Goal: Task Accomplishment & Management: Complete application form

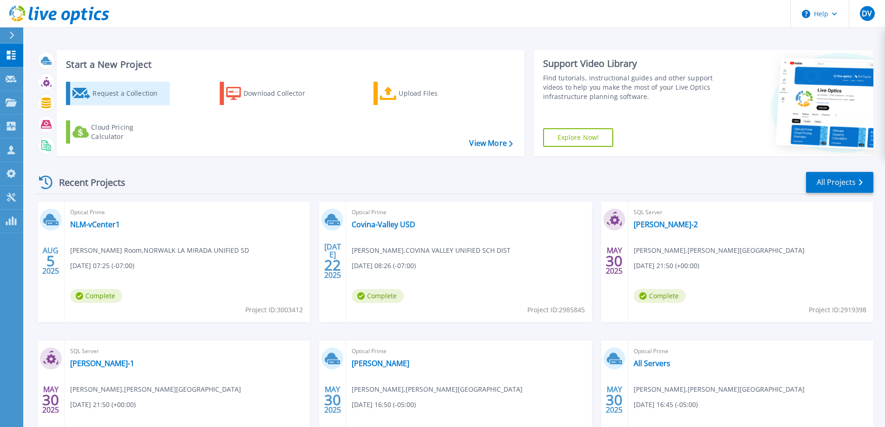
click at [132, 94] on div "Request a Collection" at bounding box center [129, 93] width 74 height 19
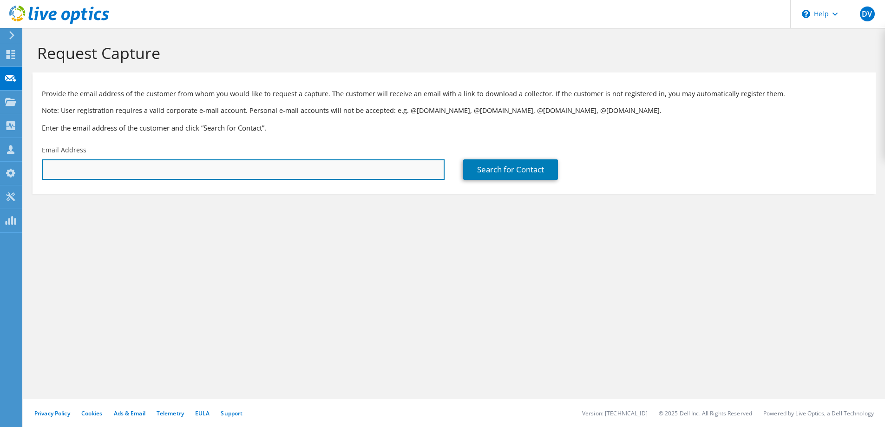
click at [131, 167] on input "text" at bounding box center [243, 169] width 403 height 20
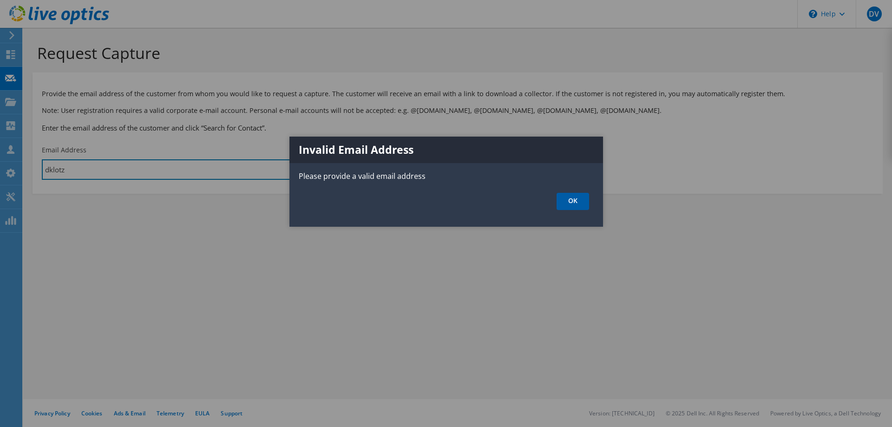
type input "dklotz"
click at [560, 199] on link "OK" at bounding box center [573, 201] width 33 height 17
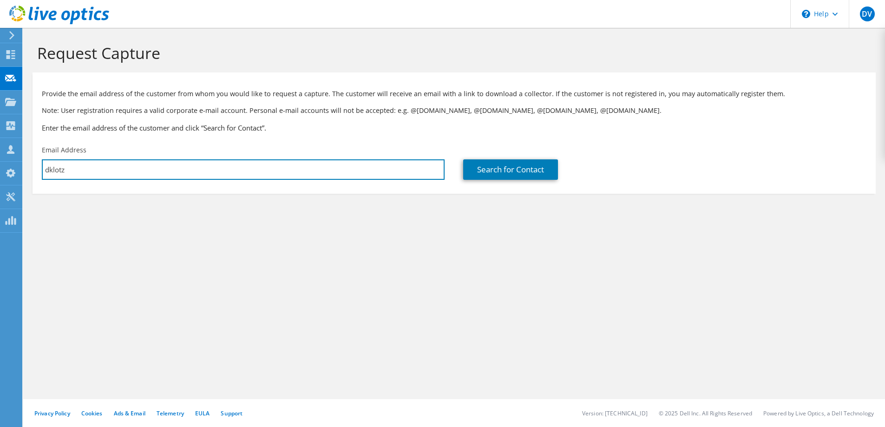
drag, startPoint x: 91, startPoint y: 170, endPoint x: 40, endPoint y: 170, distance: 50.7
click at [40, 170] on div "Email Address dklotz" at bounding box center [243, 163] width 421 height 44
drag, startPoint x: 198, startPoint y: 170, endPoint x: 195, endPoint y: 176, distance: 7.1
click at [198, 170] on input "text" at bounding box center [243, 169] width 403 height 20
paste input "[EMAIL_ADDRESS][DOMAIN_NAME]"
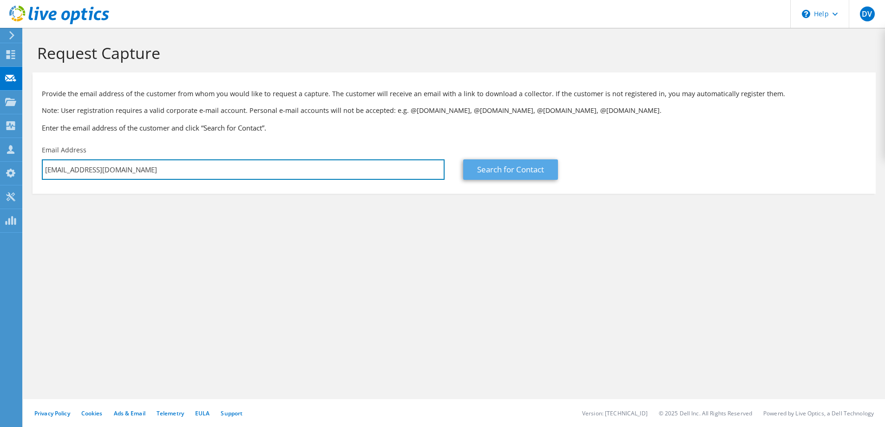
type input "[EMAIL_ADDRESS][DOMAIN_NAME]"
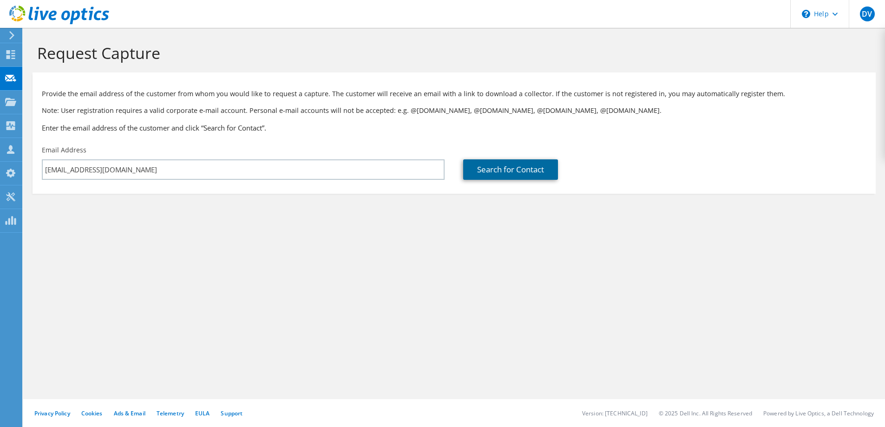
click at [519, 172] on link "Search for Contact" at bounding box center [510, 169] width 95 height 20
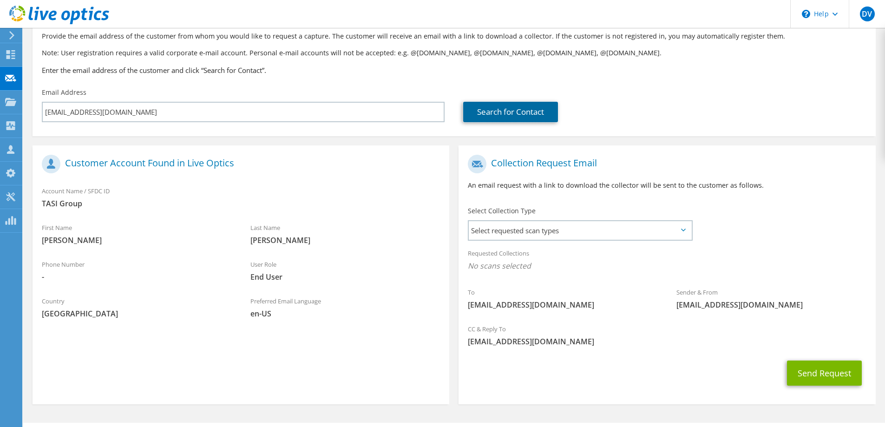
scroll to position [78, 0]
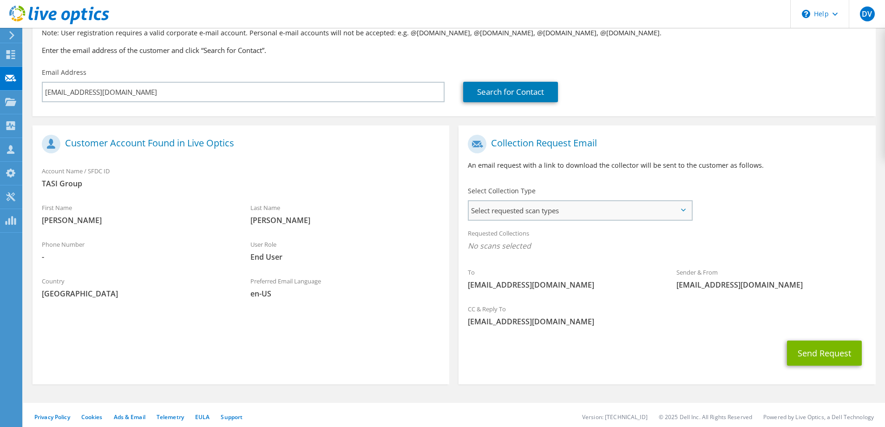
click at [572, 206] on span "Select requested scan types" at bounding box center [580, 210] width 223 height 19
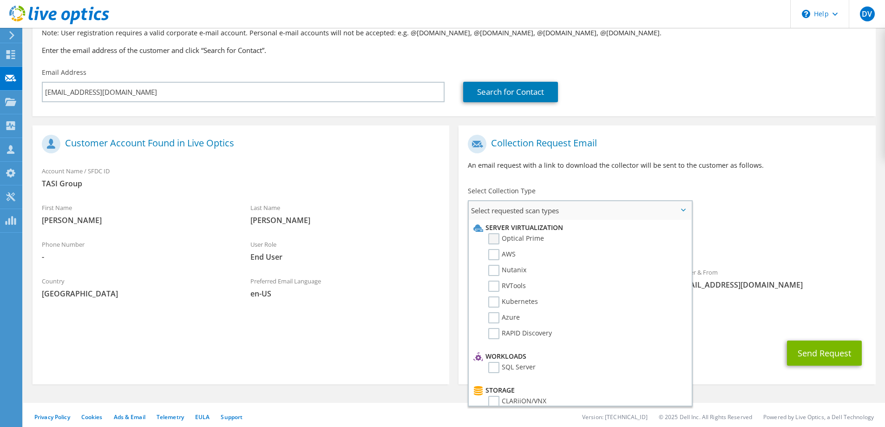
click at [538, 237] on label "Optical Prime" at bounding box center [516, 238] width 56 height 11
click at [0, 0] on input "Optical Prime" at bounding box center [0, 0] width 0 height 0
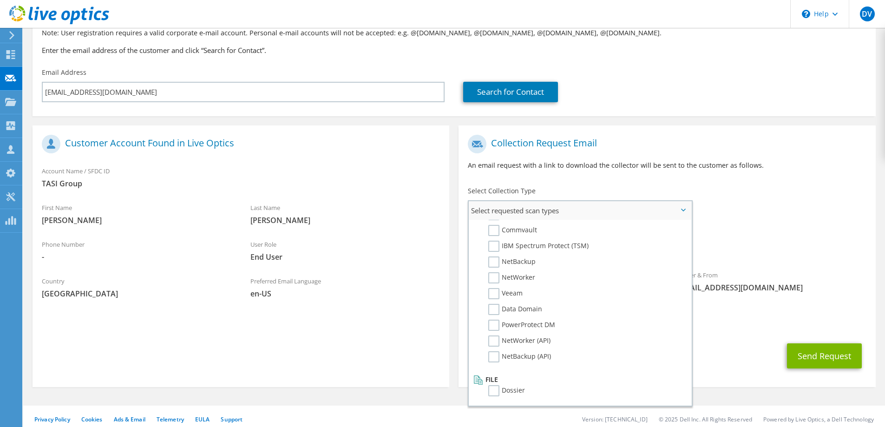
scroll to position [84, 0]
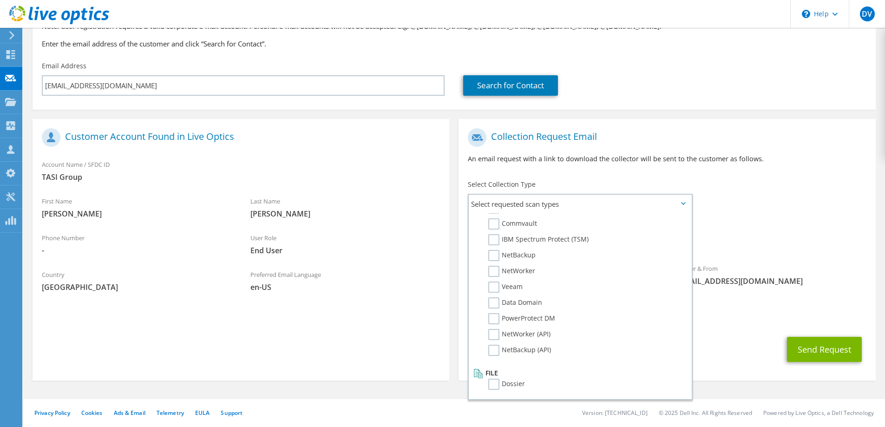
click at [856, 244] on span "Optical Prime" at bounding box center [667, 241] width 398 height 15
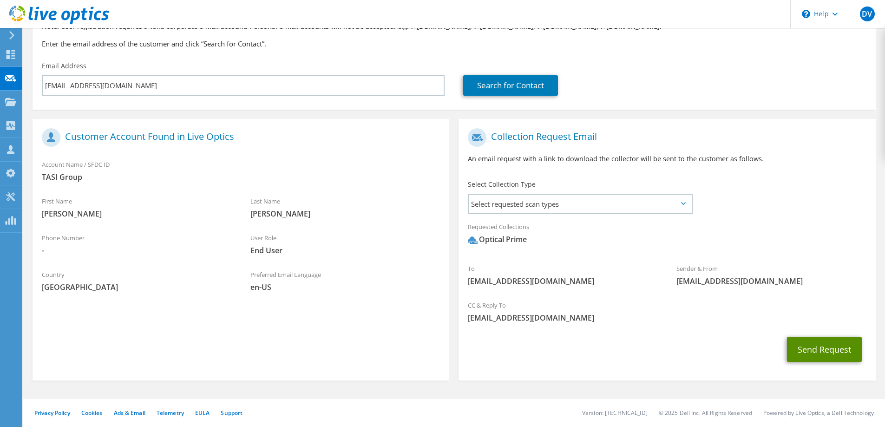
click at [825, 345] on button "Send Request" at bounding box center [824, 349] width 75 height 25
